Goal: Task Accomplishment & Management: Complete application form

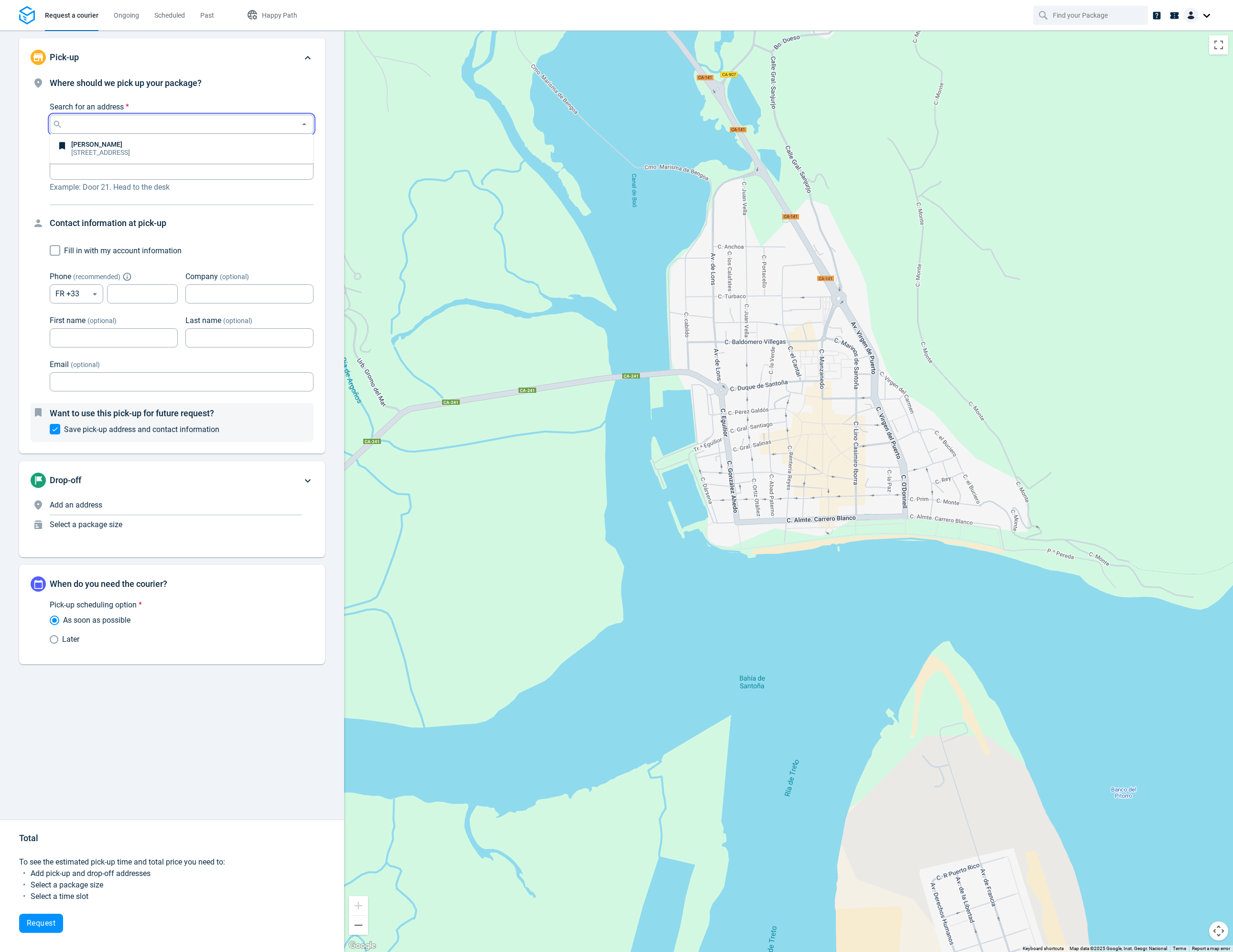
click at [238, 121] on input "Search for an address *" at bounding box center [179, 124] width 231 height 14
paste input "[STREET_ADDRESS]"
click at [116, 146] on p "[STREET_ADDRESS]" at bounding box center [115, 144] width 88 height 7
type input "[STREET_ADDRESS]"
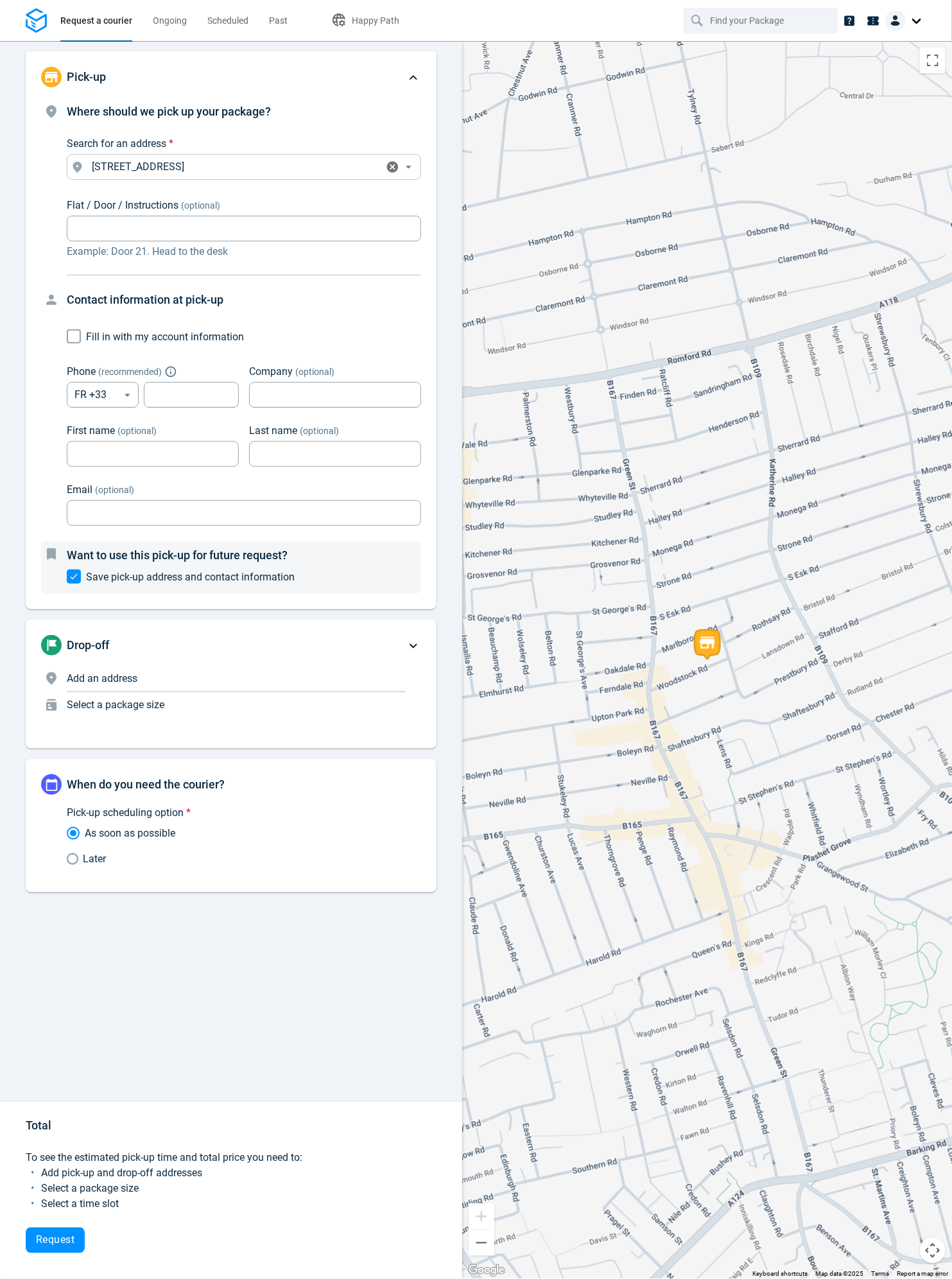
click at [394, 164] on icon "Clear" at bounding box center [392, 167] width 13 height 13
paste input "[STREET_ADDRESS]"
type input "[STREET_ADDRESS]"
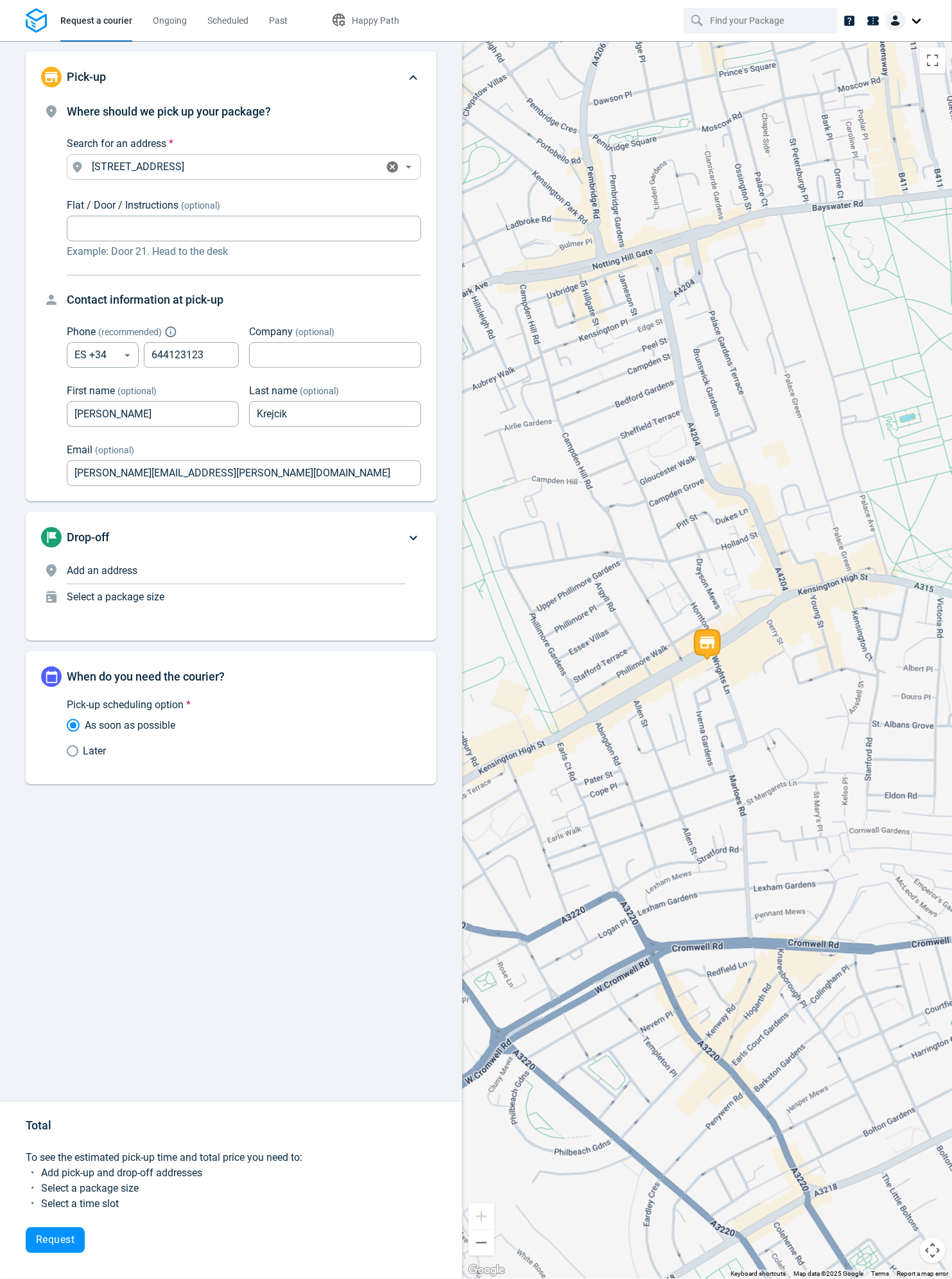
click at [397, 162] on icon "Clear" at bounding box center [392, 167] width 13 height 13
type input "FR"
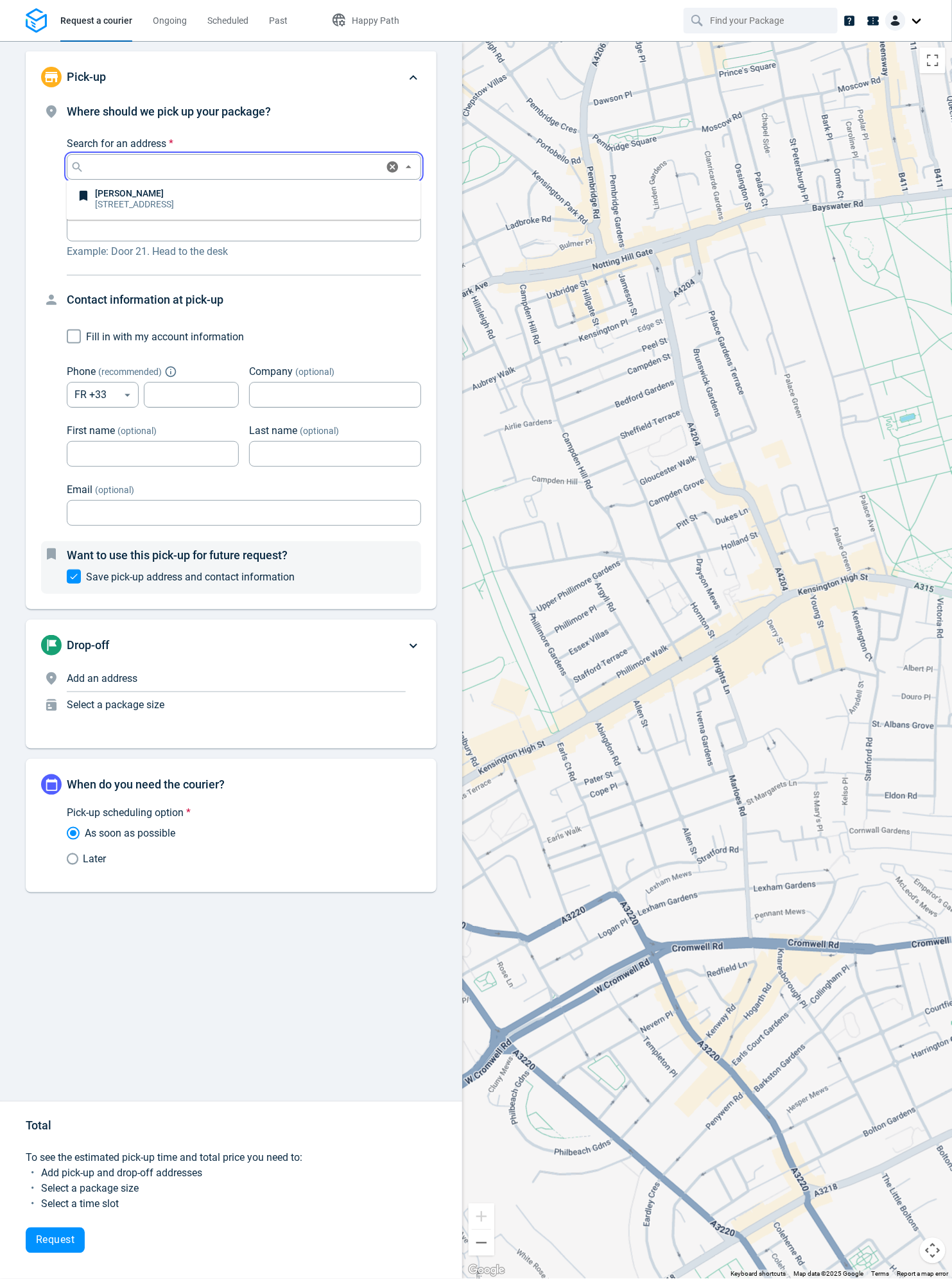
click at [240, 161] on input "Search for an address *" at bounding box center [232, 167] width 293 height 18
paste input "[STREET_ADDRESS]"
type input "[STREET_ADDRESS]"
click at [279, 159] on input "Search for an address *" at bounding box center [232, 167] width 293 height 18
paste input "[STREET_ADDRESS]"
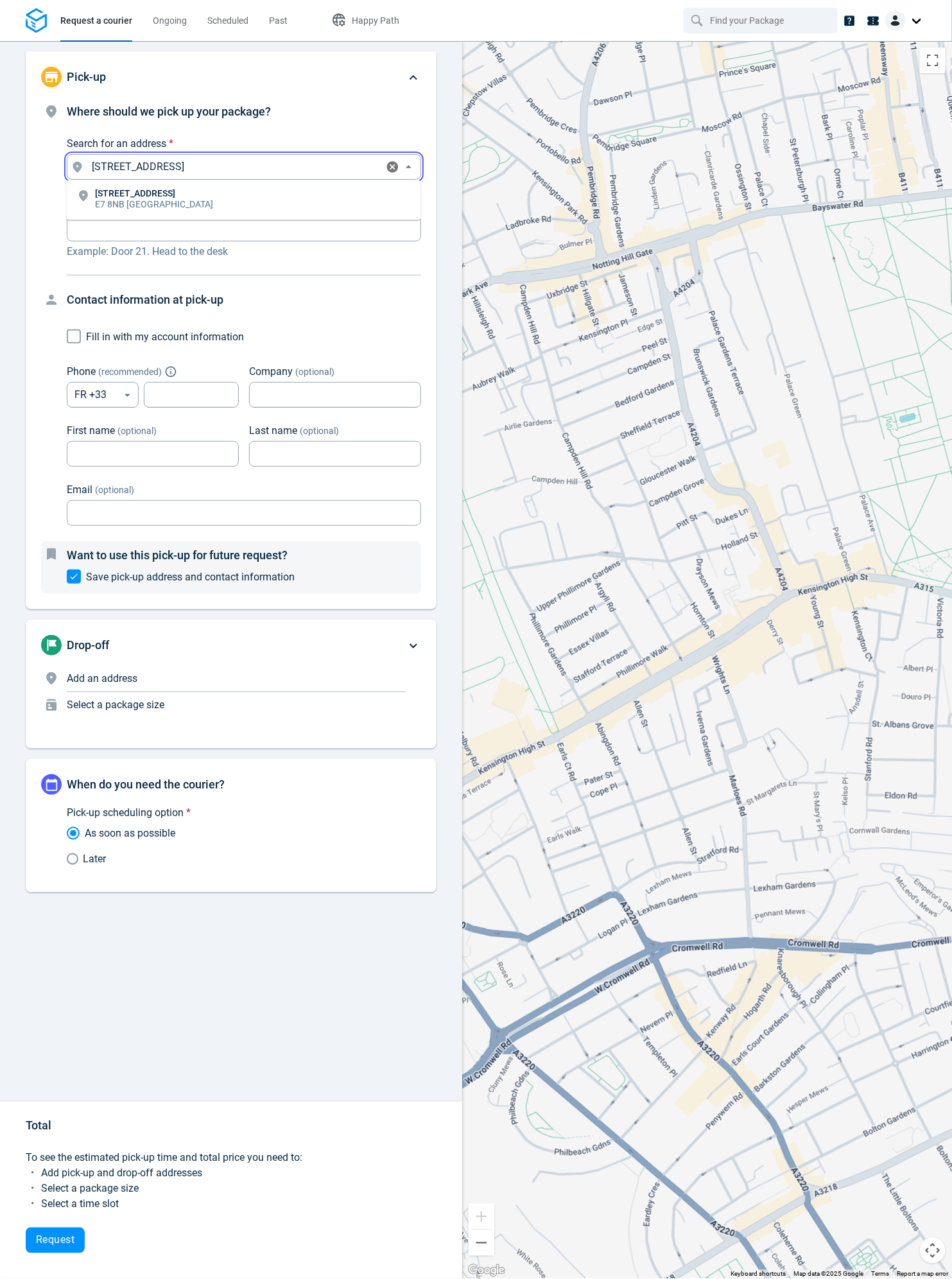
click at [205, 188] on li "47 Woodstock Road E7 8NB London" at bounding box center [244, 200] width 355 height 29
type input "[STREET_ADDRESS]"
